Goal: Task Accomplishment & Management: Use online tool/utility

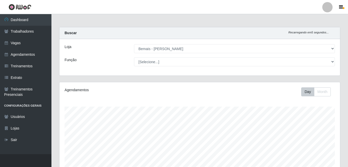
select select "230"
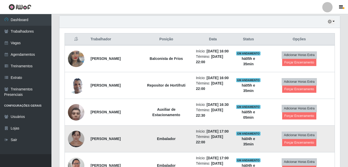
scroll to position [107, 281]
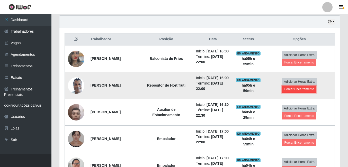
click at [294, 93] on button "Forçar Encerramento" at bounding box center [299, 89] width 34 height 7
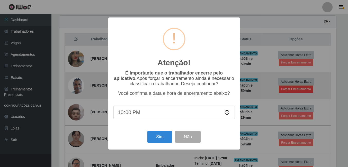
scroll to position [107, 278]
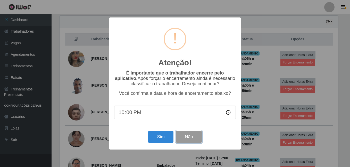
click at [197, 142] on button "Não" at bounding box center [188, 137] width 25 height 12
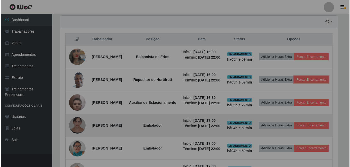
scroll to position [107, 281]
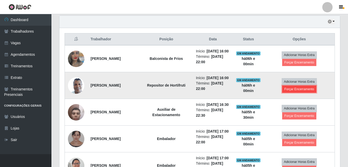
click at [296, 93] on button "Forçar Encerramento" at bounding box center [299, 89] width 34 height 7
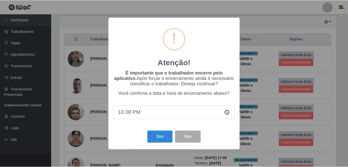
scroll to position [107, 278]
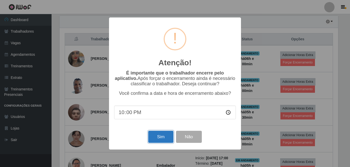
click at [160, 138] on button "Sim" at bounding box center [160, 137] width 25 height 12
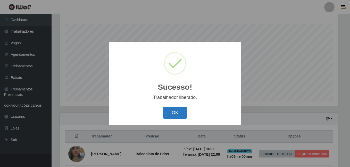
click at [181, 115] on button "OK" at bounding box center [175, 113] width 24 height 12
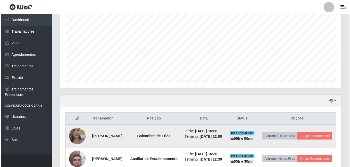
scroll to position [134, 0]
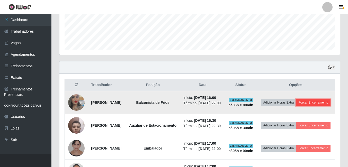
click at [296, 106] on button "Forçar Encerramento" at bounding box center [313, 102] width 34 height 7
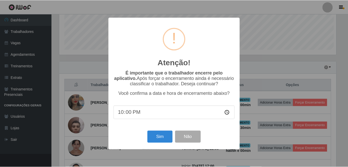
scroll to position [107, 278]
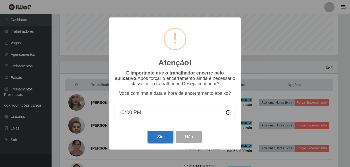
click at [162, 136] on button "Sim" at bounding box center [160, 137] width 25 height 12
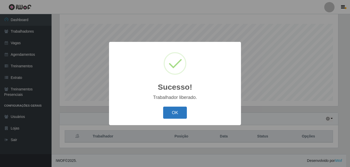
click at [165, 114] on button "OK" at bounding box center [175, 113] width 24 height 12
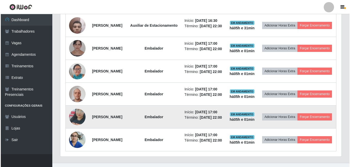
scroll to position [237, 0]
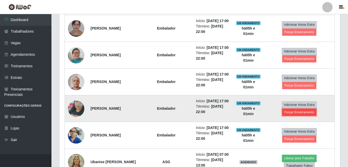
click at [295, 116] on button "Forçar Encerramento" at bounding box center [299, 112] width 34 height 7
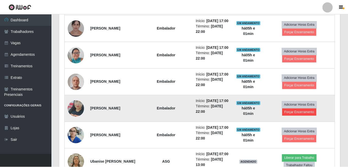
scroll to position [107, 278]
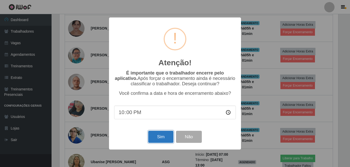
click at [169, 138] on button "Sim" at bounding box center [160, 137] width 25 height 12
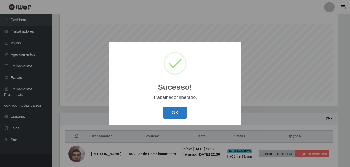
click at [179, 115] on button "OK" at bounding box center [175, 113] width 24 height 12
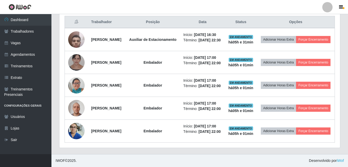
scroll to position [237, 0]
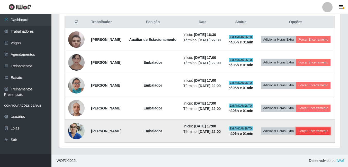
click at [296, 135] on button "Forçar Encerramento" at bounding box center [313, 131] width 34 height 7
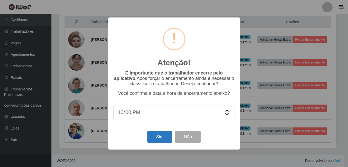
scroll to position [107, 278]
click at [155, 137] on button "Sim" at bounding box center [160, 137] width 25 height 12
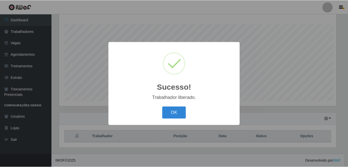
scroll to position [0, 0]
click at [174, 115] on button "OK" at bounding box center [175, 113] width 24 height 12
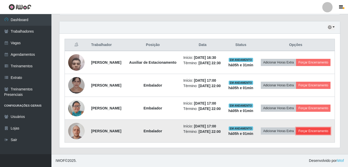
click at [296, 134] on button "Forçar Encerramento" at bounding box center [313, 131] width 34 height 7
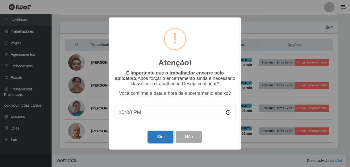
click at [163, 137] on button "Sim" at bounding box center [160, 137] width 25 height 12
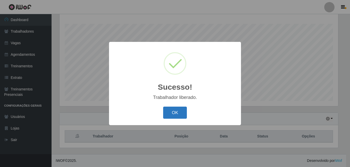
click at [178, 114] on button "OK" at bounding box center [175, 113] width 24 height 12
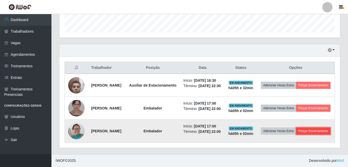
click at [296, 135] on button "Forçar Encerramento" at bounding box center [313, 131] width 34 height 7
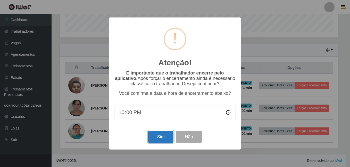
click at [166, 139] on button "Sim" at bounding box center [160, 137] width 25 height 12
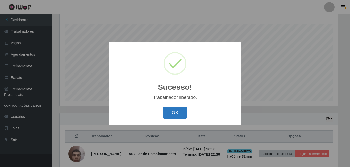
click at [179, 113] on button "OK" at bounding box center [175, 113] width 24 height 12
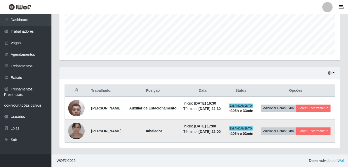
scroll to position [136, 0]
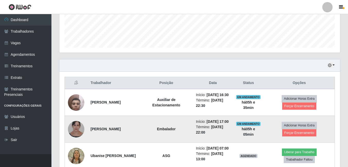
click at [289, 143] on td "Liberar para Trabalho Trabalhador Faltou" at bounding box center [299, 156] width 71 height 27
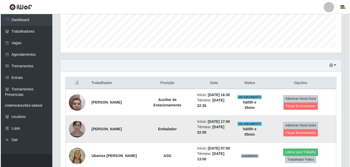
scroll to position [160, 0]
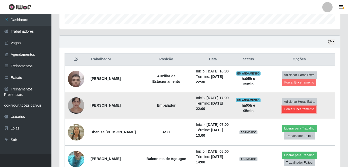
click at [291, 113] on button "Forçar Encerramento" at bounding box center [299, 109] width 34 height 7
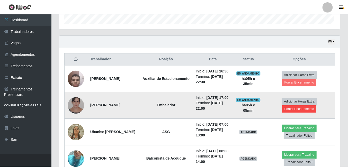
scroll to position [107, 278]
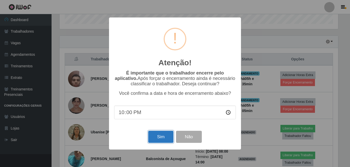
click at [160, 137] on button "Sim" at bounding box center [160, 137] width 25 height 12
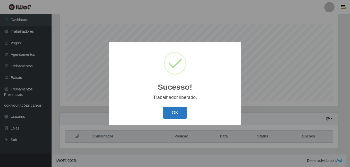
click at [179, 114] on button "OK" at bounding box center [175, 113] width 24 height 12
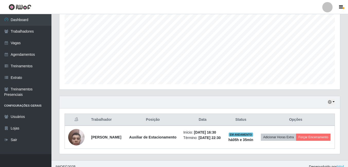
scroll to position [110, 0]
